Goal: Task Accomplishment & Management: Manage account settings

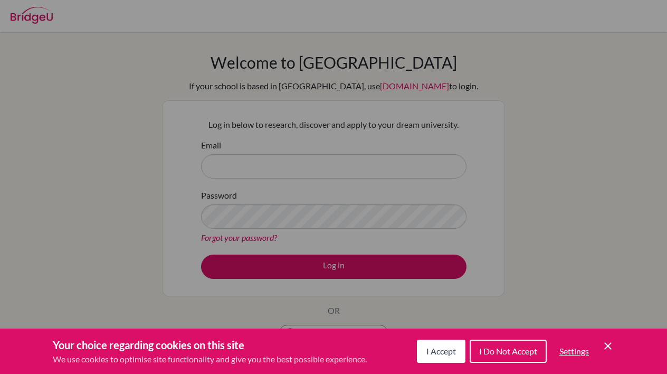
click at [434, 352] on span "I Accept" at bounding box center [442, 351] width 30 height 10
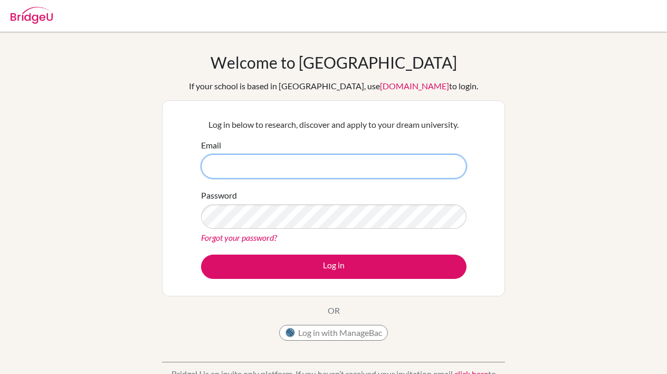
click at [303, 168] on input "Email" at bounding box center [334, 166] width 266 height 24
type input "[EMAIL_ADDRESS][DOMAIN_NAME]"
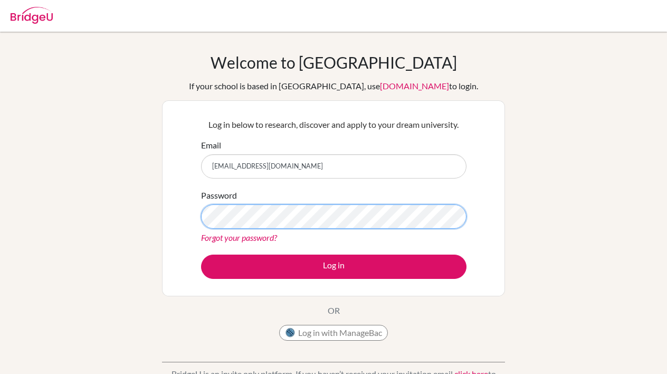
click at [334, 266] on button "Log in" at bounding box center [334, 266] width 266 height 24
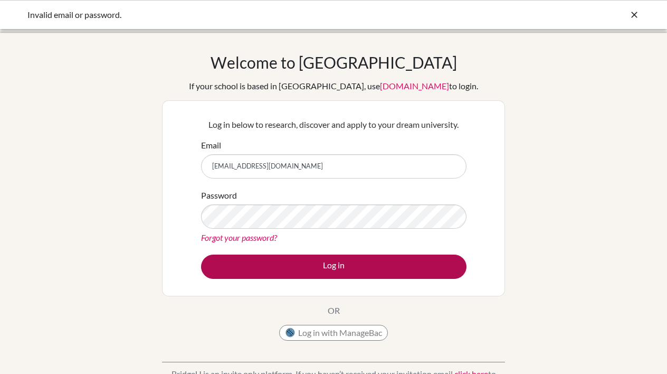
click at [329, 264] on button "Log in" at bounding box center [334, 266] width 266 height 24
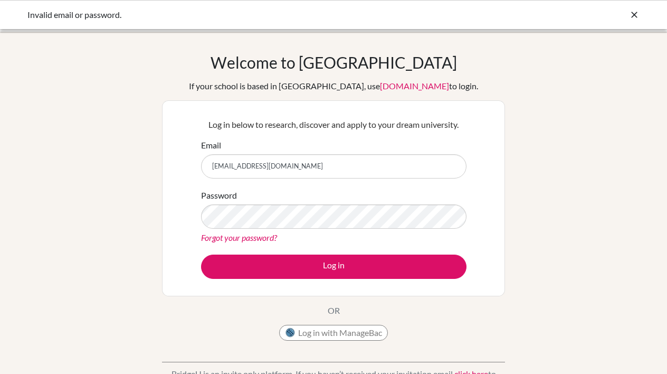
click at [452, 129] on p "Log in below to research, discover and apply to your dream university." at bounding box center [334, 124] width 266 height 13
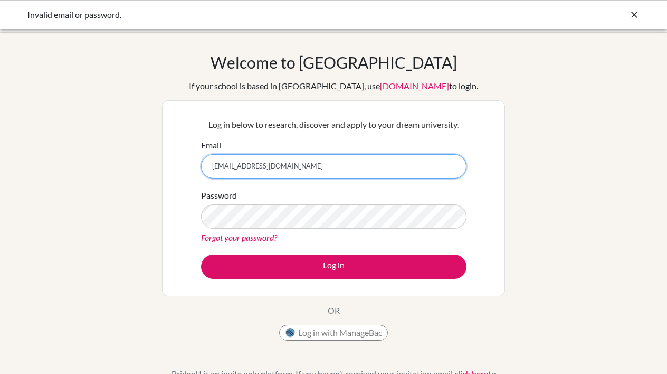
click at [332, 166] on input "[EMAIL_ADDRESS][DOMAIN_NAME]" at bounding box center [334, 166] width 266 height 24
drag, startPoint x: 332, startPoint y: 166, endPoint x: 180, endPoint y: 165, distance: 151.5
click at [180, 165] on div "Log in below to research, discover and apply to your dream university. Email ad…" at bounding box center [333, 198] width 343 height 196
type input "stone"
type input "stone.zitong@icloud.com"
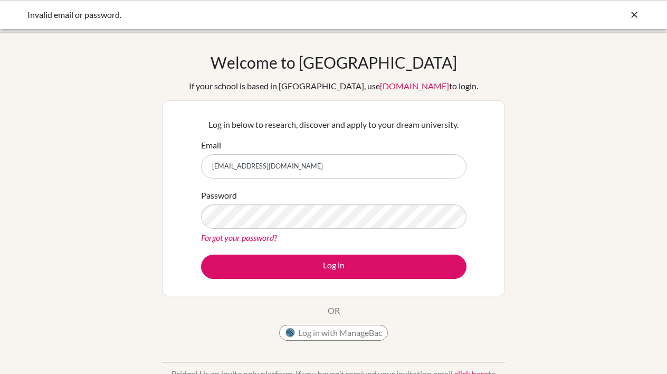
click at [311, 252] on form "Email stone.zitong@icloud.com Password Forgot your password? Log in" at bounding box center [334, 209] width 266 height 140
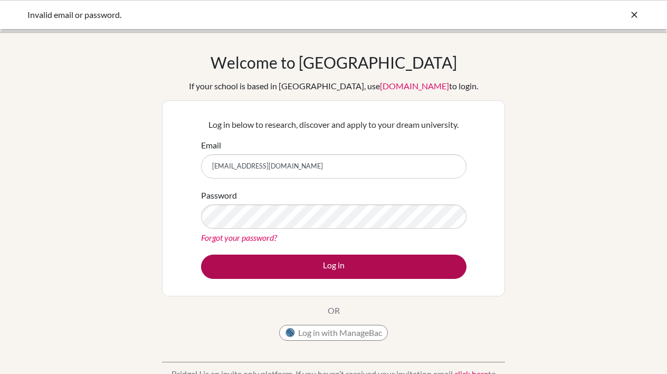
click at [311, 259] on button "Log in" at bounding box center [334, 266] width 266 height 24
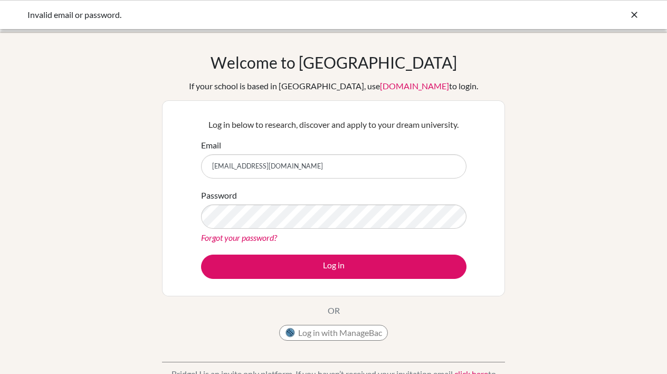
click at [539, 197] on div "Welcome to BridgeU If your school is based in China, use app.bridge-u.com.cn to…" at bounding box center [333, 225] width 667 height 345
click at [376, 149] on div "Email stone.zitong@icloud.com" at bounding box center [334, 159] width 266 height 40
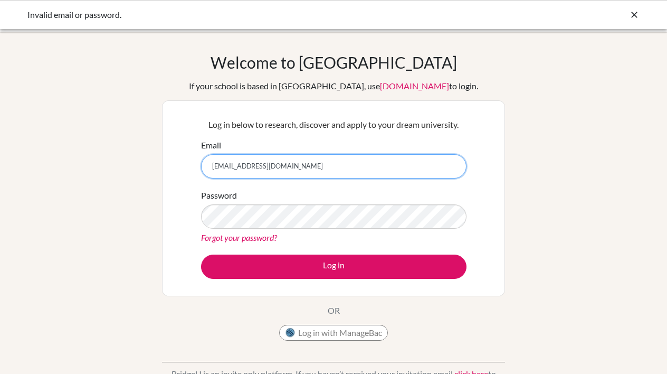
click at [376, 163] on input "stone.zitong@icloud.com" at bounding box center [334, 166] width 266 height 24
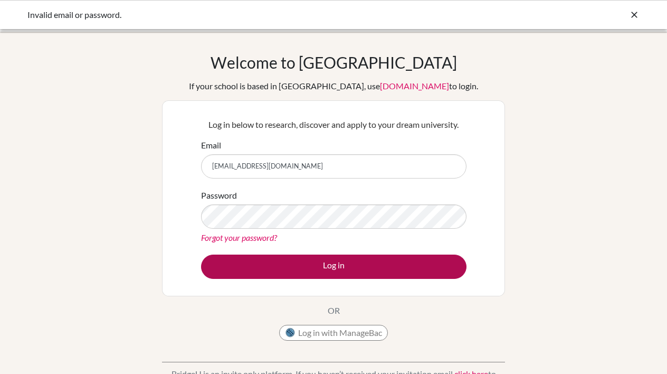
click at [290, 267] on button "Log in" at bounding box center [334, 266] width 266 height 24
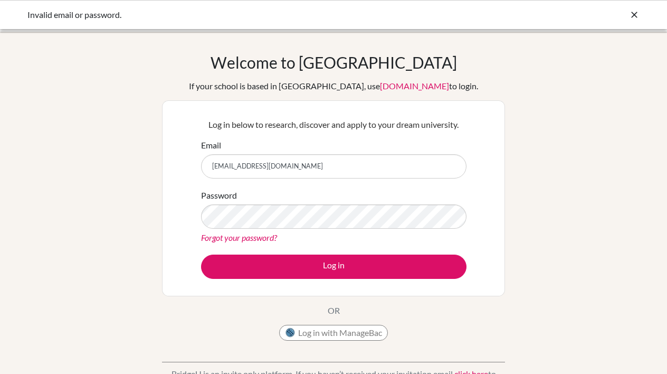
click at [394, 89] on link "[DOMAIN_NAME]" at bounding box center [414, 86] width 69 height 10
